Goal: Information Seeking & Learning: Learn about a topic

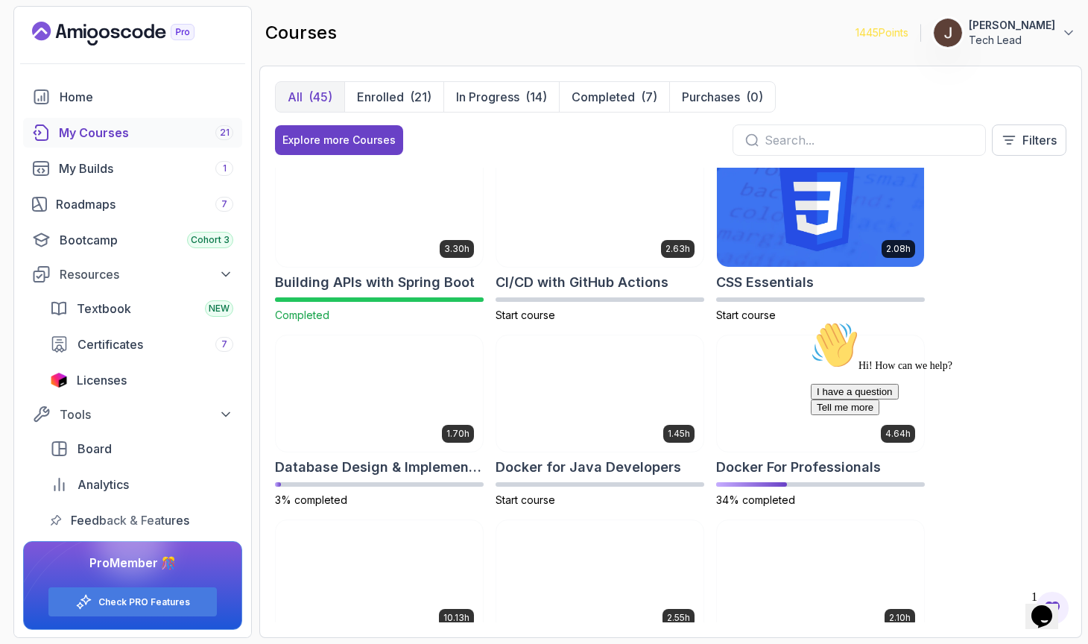
scroll to position [205, 0]
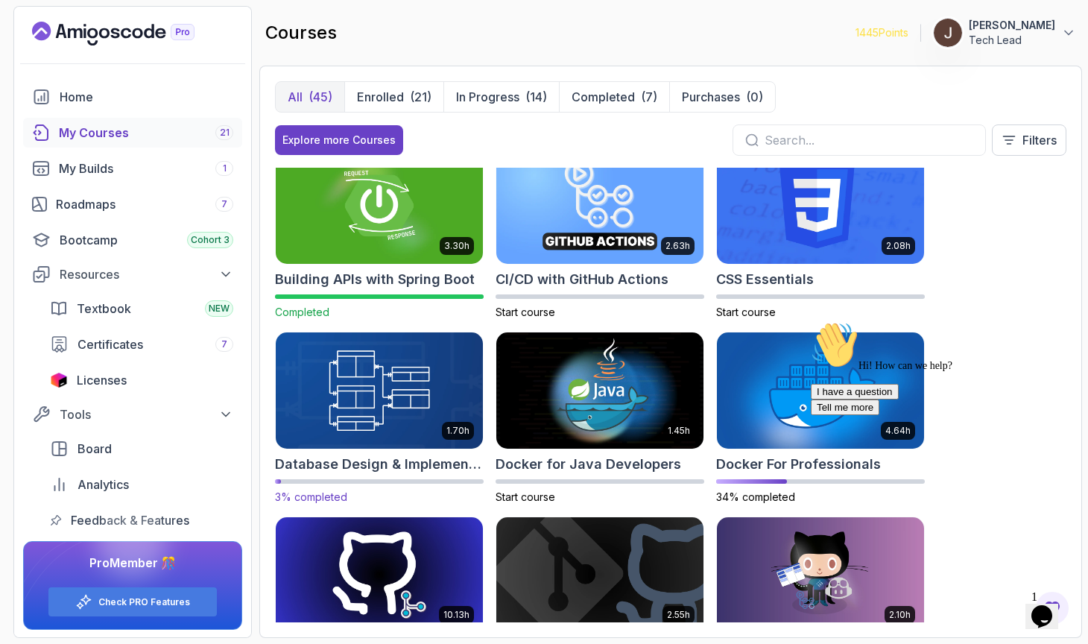
click at [381, 403] on img at bounding box center [379, 389] width 218 height 121
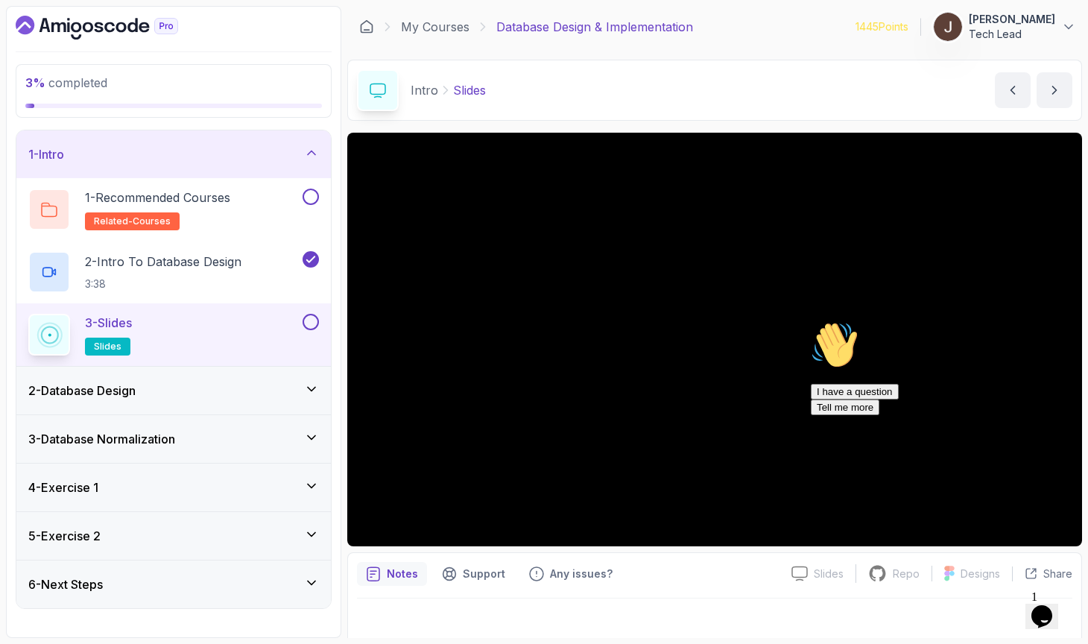
click at [241, 383] on div "2 - Database Design" at bounding box center [173, 390] width 291 height 18
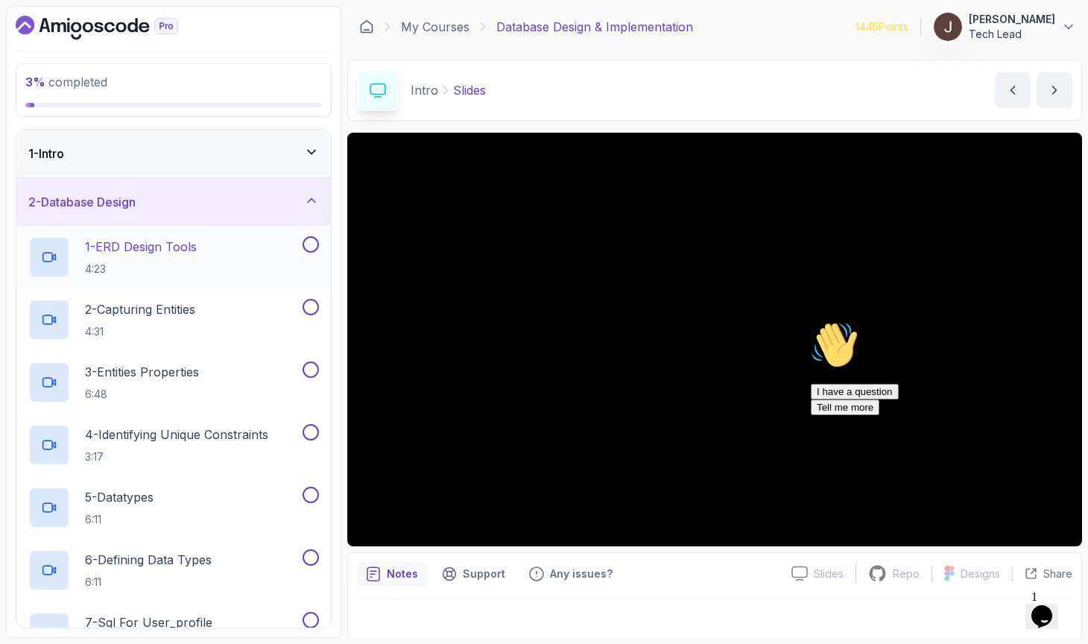
click at [229, 257] on div "1 - ERD Design Tools 4:23" at bounding box center [163, 257] width 271 height 42
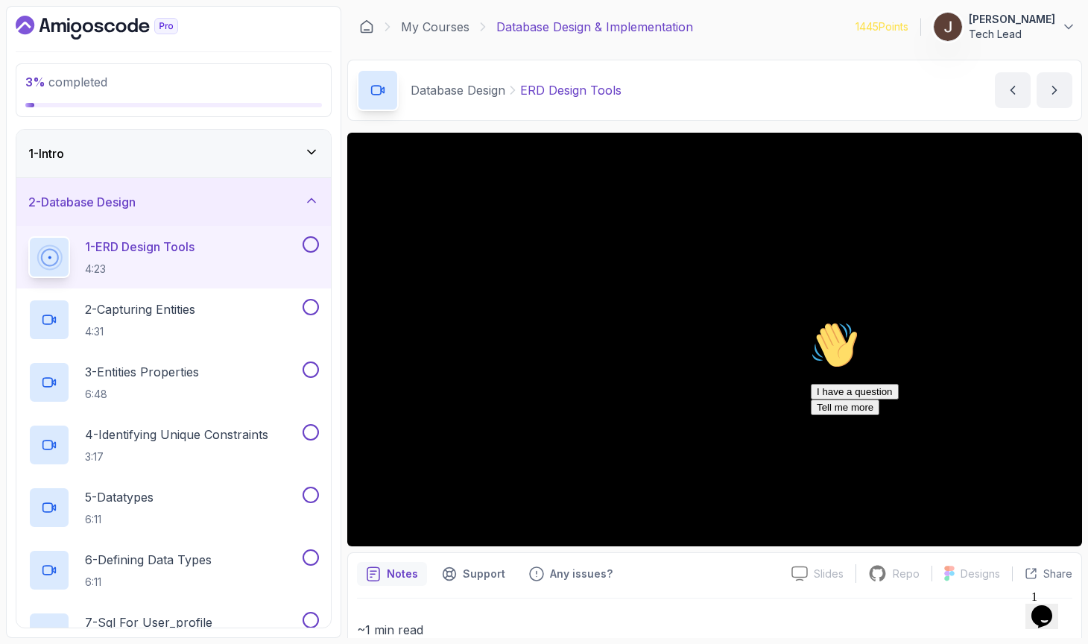
click at [847, 415] on div "I have a question Tell me more" at bounding box center [945, 399] width 268 height 31
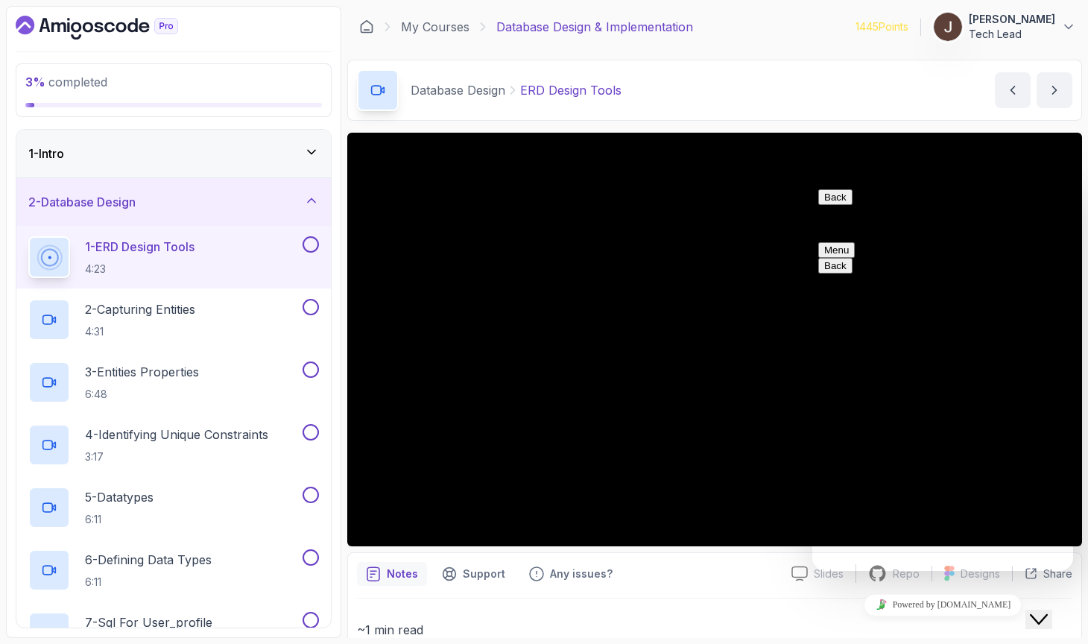
click at [832, 204] on button "Back" at bounding box center [835, 197] width 34 height 16
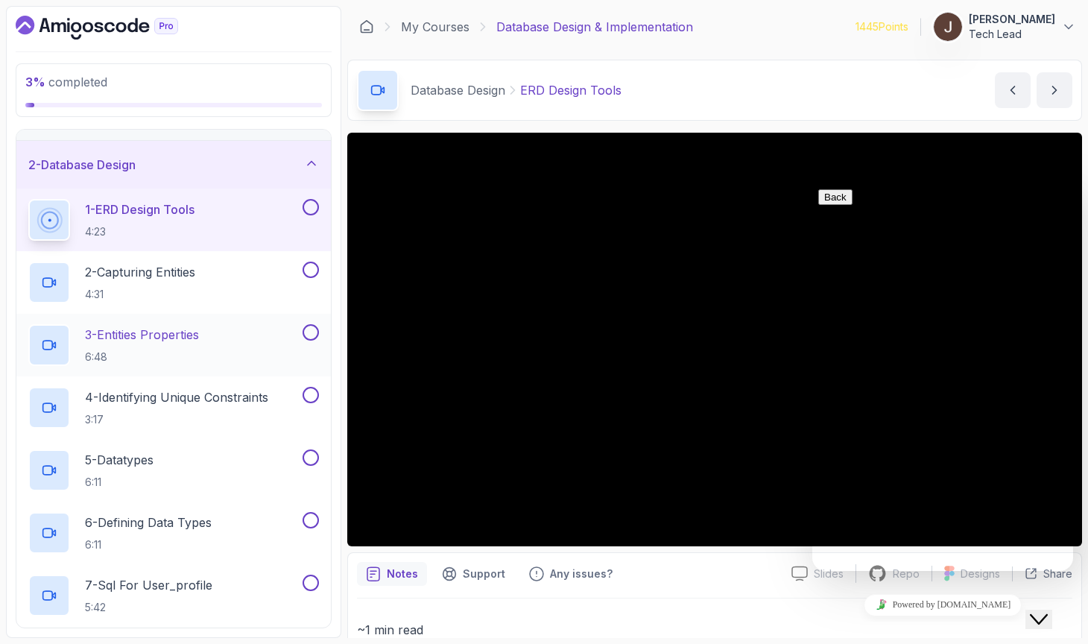
scroll to position [29, 0]
